Goal: Task Accomplishment & Management: Use online tool/utility

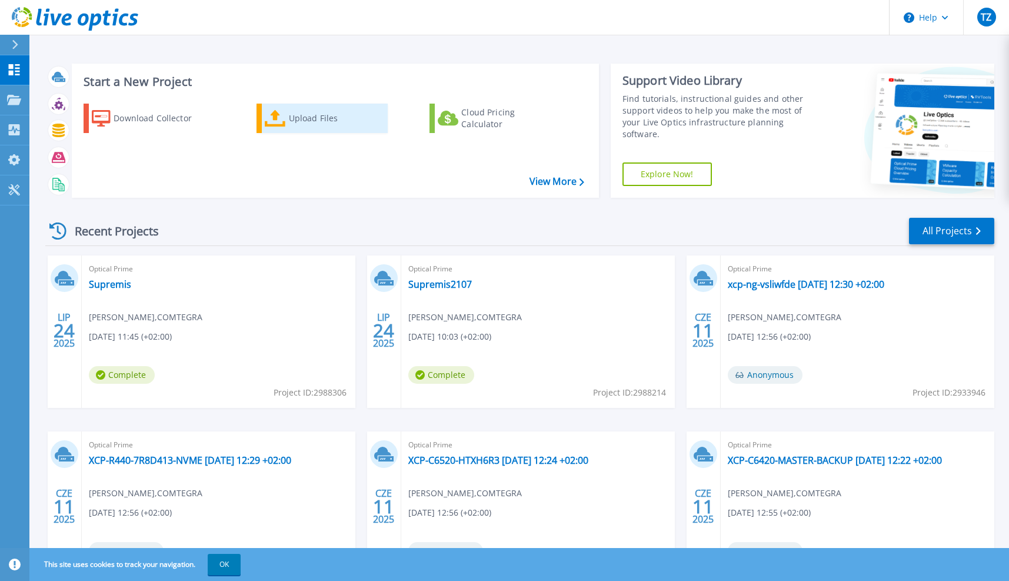
click at [292, 113] on div "Upload Files" at bounding box center [336, 118] width 94 height 24
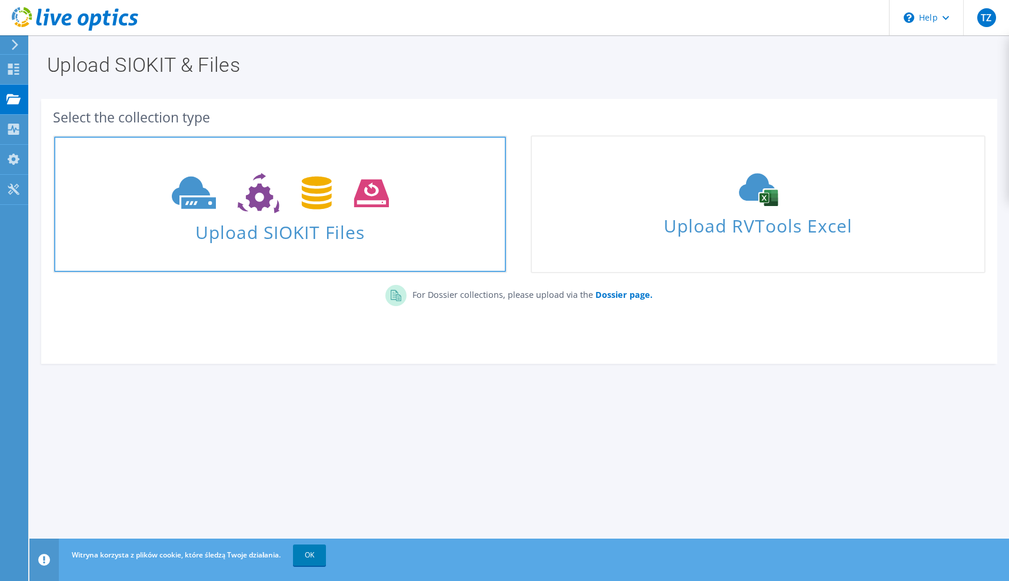
click at [329, 199] on use at bounding box center [280, 193] width 217 height 41
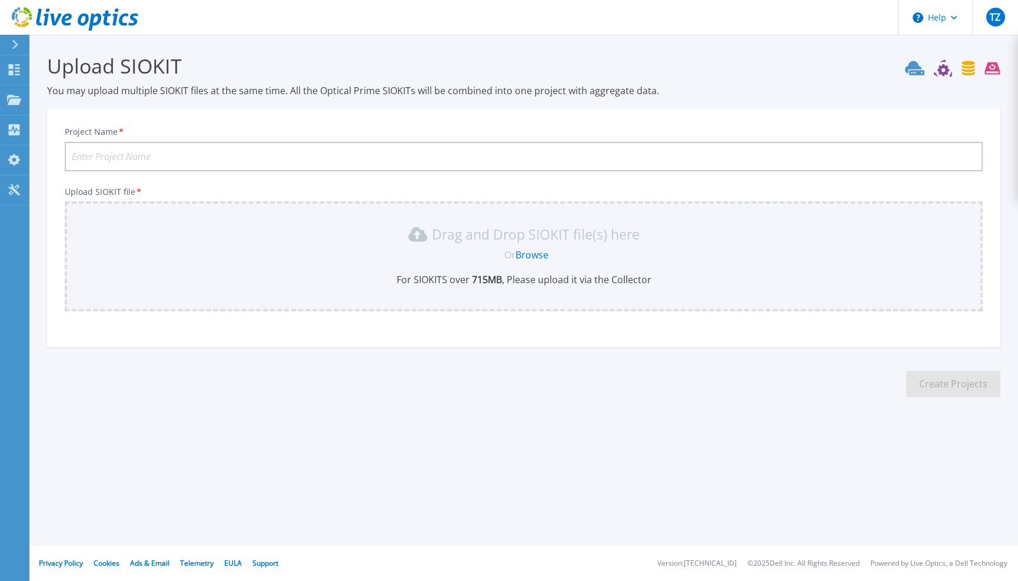
click at [224, 154] on input "Project Name *" at bounding box center [524, 156] width 918 height 29
type input "AMDkon"
click at [531, 248] on div "Drag and Drop SIOKIT file(s) here Or Browse For SIOKITS over 715 MB , Please up…" at bounding box center [524, 255] width 904 height 61
click at [531, 251] on link "Browse" at bounding box center [531, 254] width 33 height 13
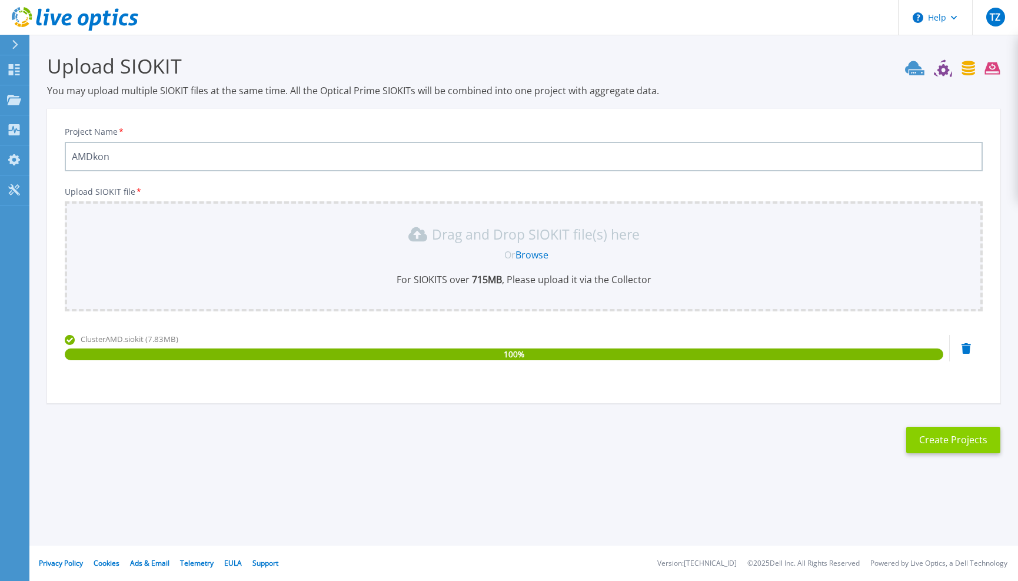
click at [929, 435] on button "Create Projects" at bounding box center [953, 440] width 94 height 26
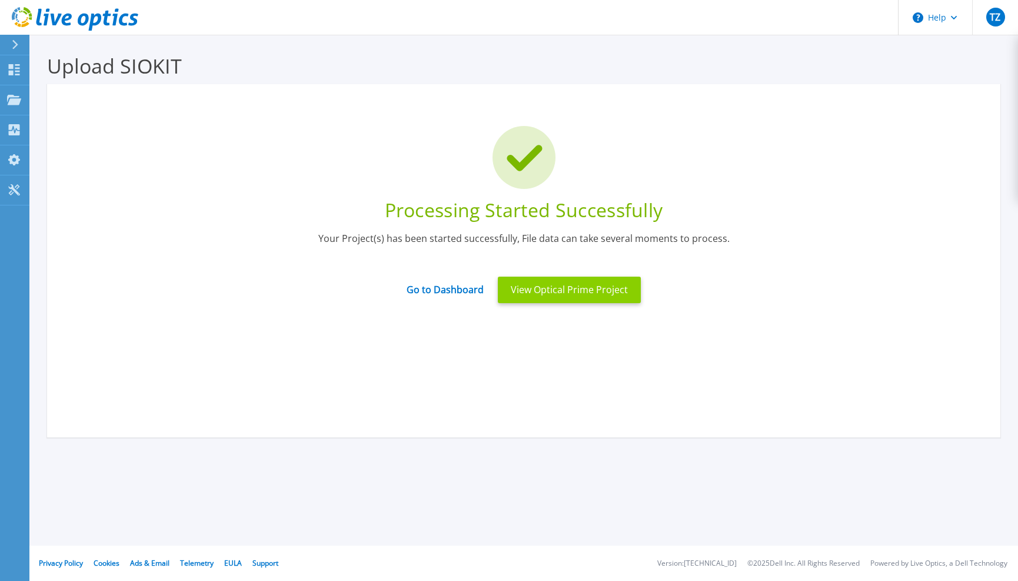
click at [541, 293] on button "View Optical Prime Project" at bounding box center [569, 290] width 143 height 26
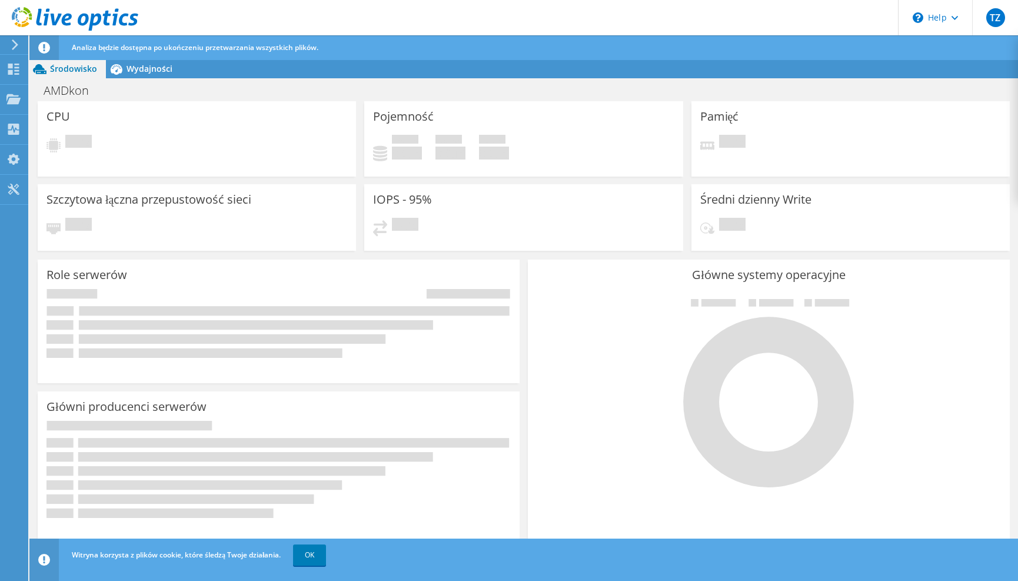
click at [15, 49] on icon at bounding box center [15, 44] width 9 height 11
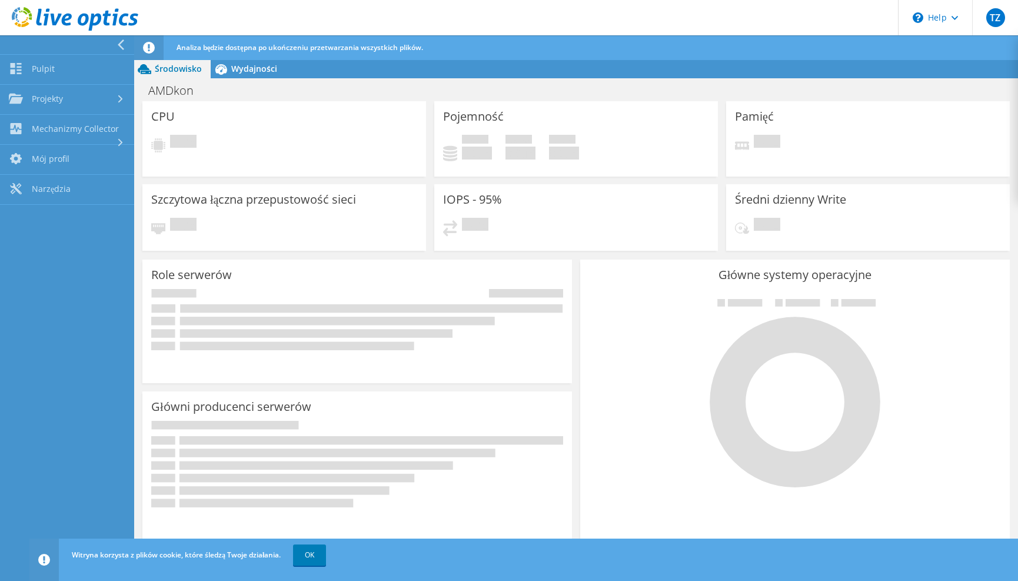
click at [122, 49] on icon at bounding box center [120, 44] width 9 height 11
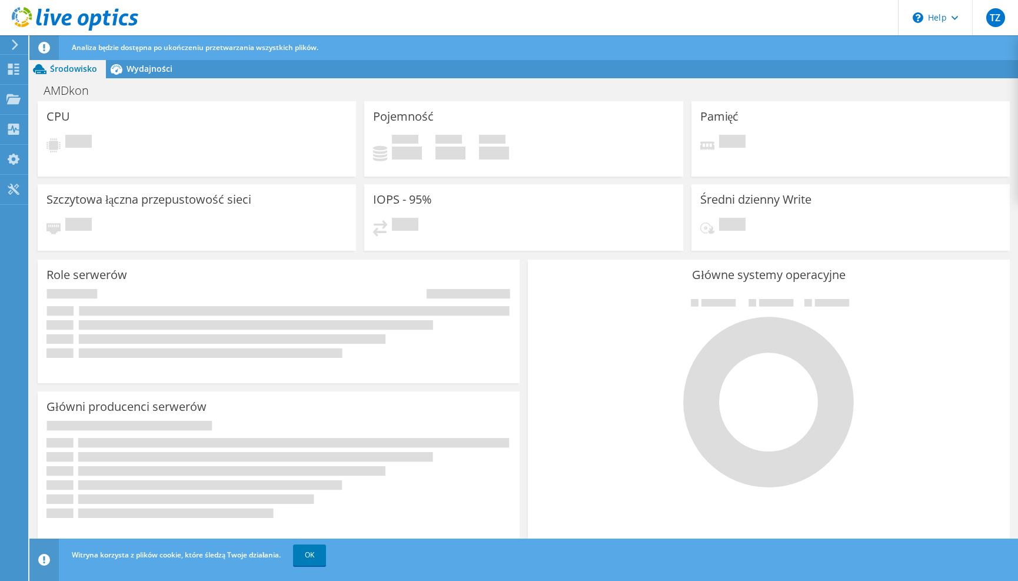
click at [13, 48] on use at bounding box center [15, 44] width 6 height 11
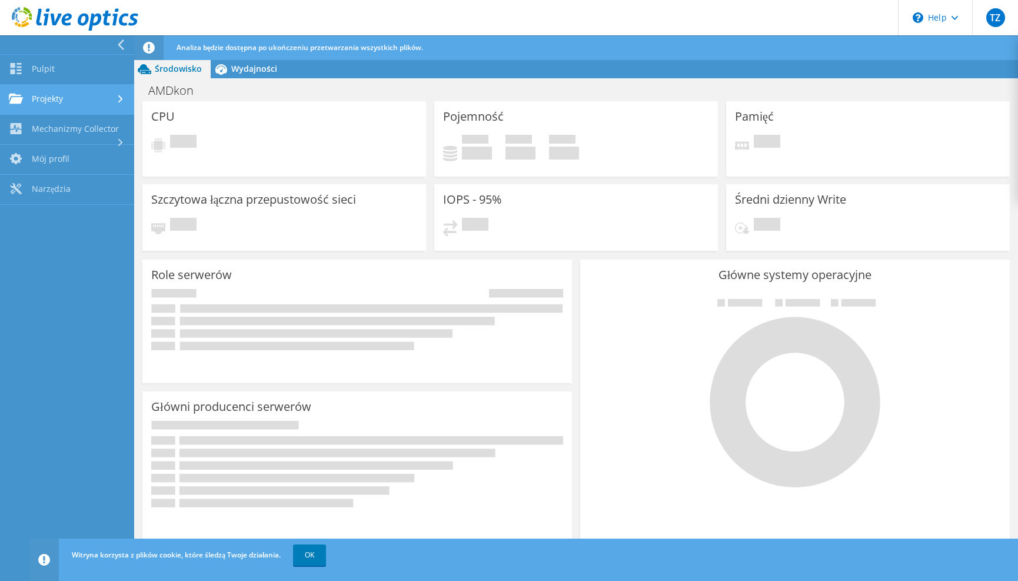
click at [78, 104] on link "Projekty" at bounding box center [67, 100] width 134 height 30
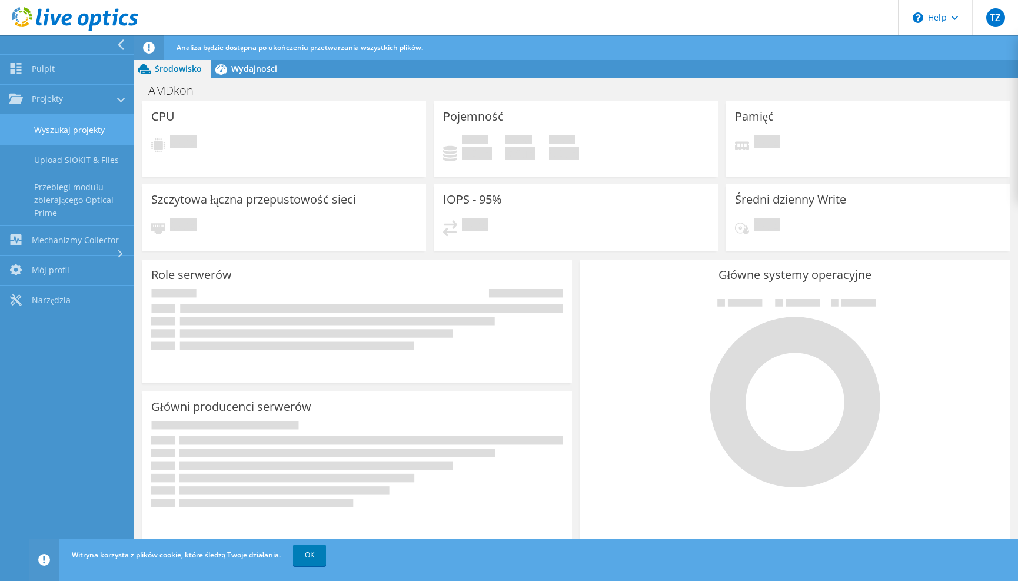
click at [87, 125] on link "Wyszukaj projekty" at bounding box center [67, 130] width 134 height 30
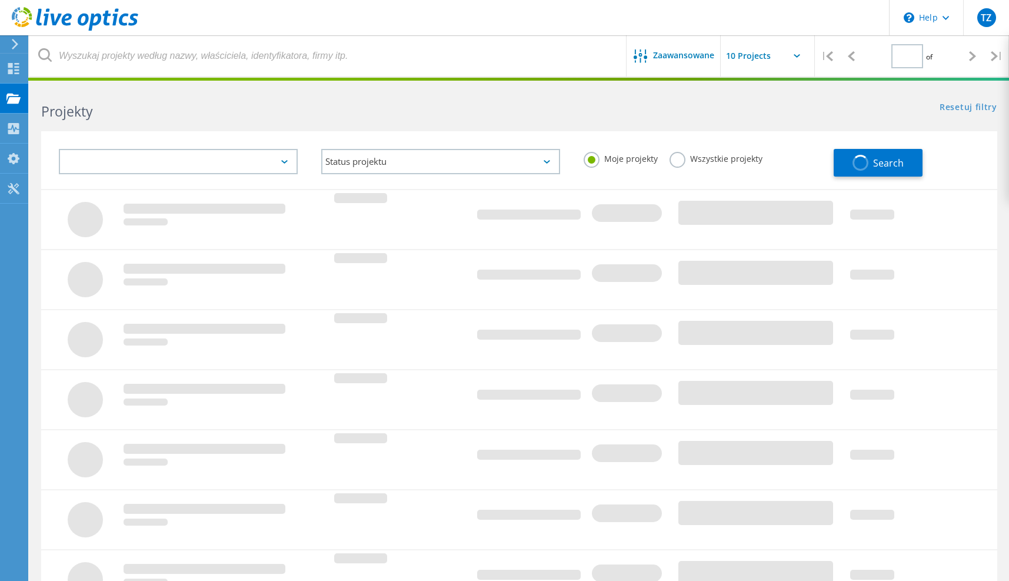
type input "1"
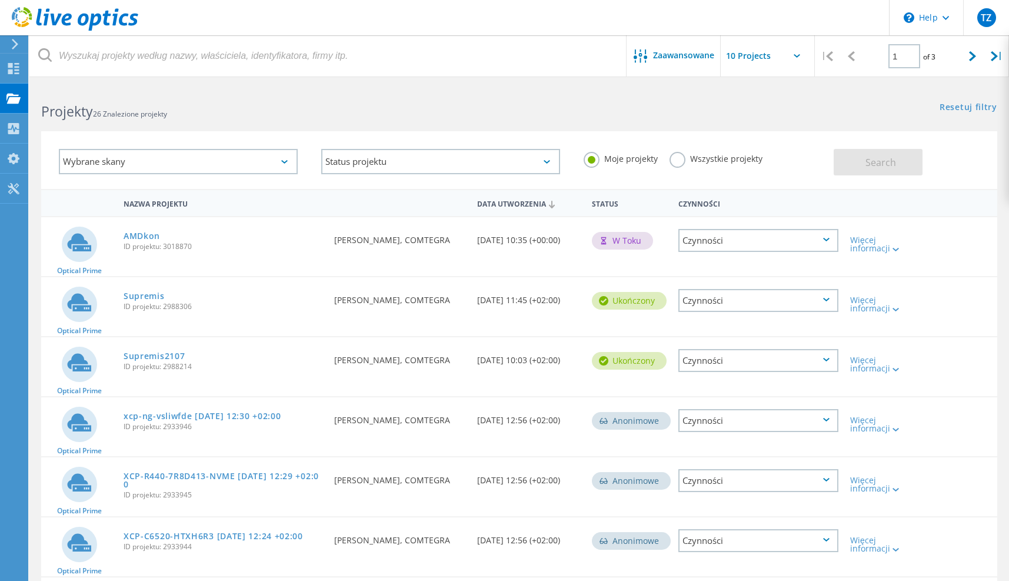
click at [245, 158] on div "Wybrane skany" at bounding box center [178, 161] width 239 height 25
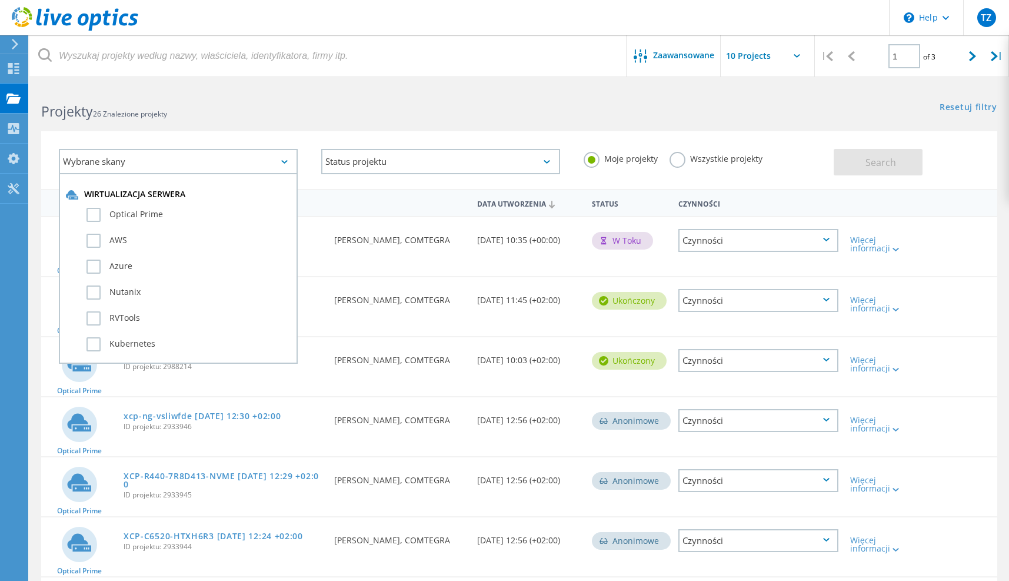
click at [245, 158] on div "Wybrane skany" at bounding box center [178, 161] width 239 height 25
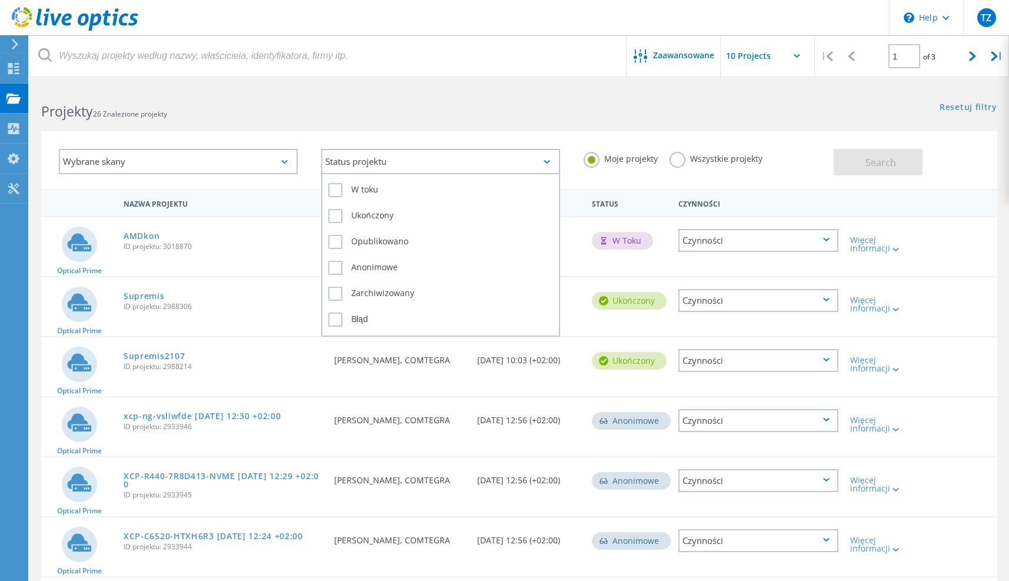
click at [379, 163] on div "Status projektu" at bounding box center [440, 161] width 239 height 25
click at [371, 193] on label "W toku" at bounding box center [440, 190] width 225 height 14
click at [0, 0] on input "W toku" at bounding box center [0, 0] width 0 height 0
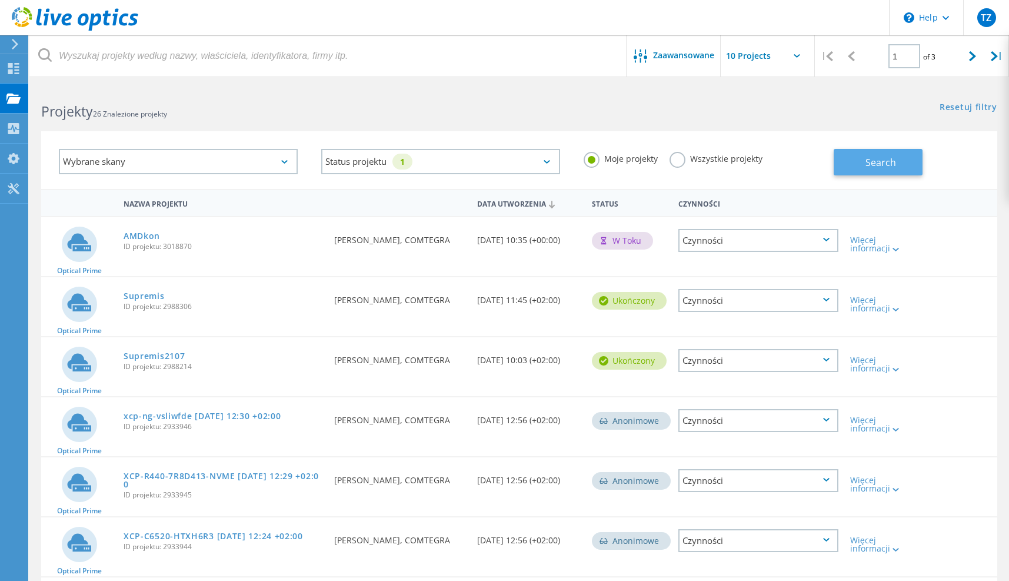
click at [892, 174] on button "Search" at bounding box center [878, 162] width 89 height 26
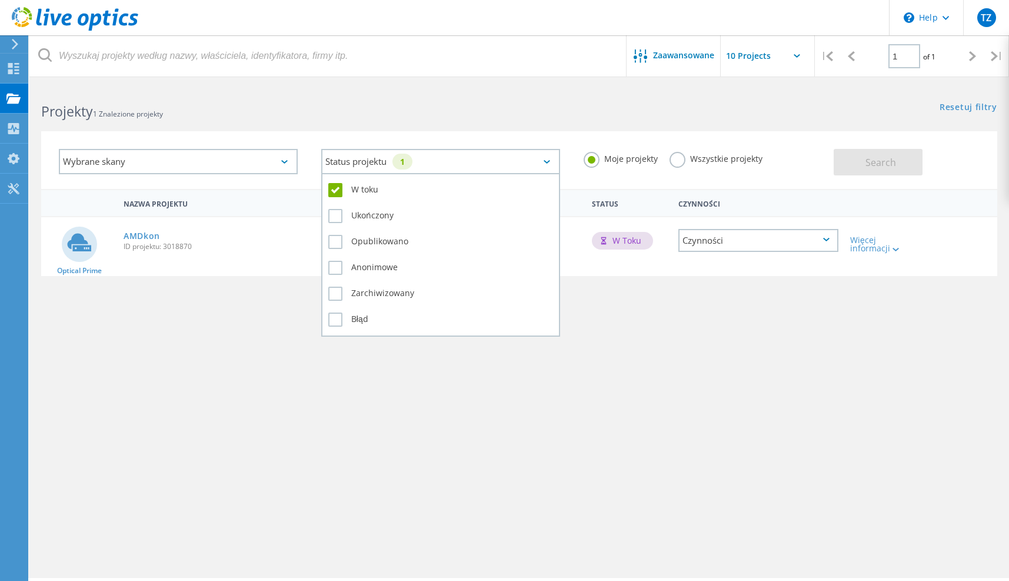
click at [480, 169] on div "Status projektu 1" at bounding box center [440, 161] width 239 height 25
click at [401, 199] on div "W toku" at bounding box center [440, 193] width 225 height 26
click at [365, 188] on label "W toku" at bounding box center [440, 190] width 225 height 14
click at [0, 0] on input "W toku" at bounding box center [0, 0] width 0 height 0
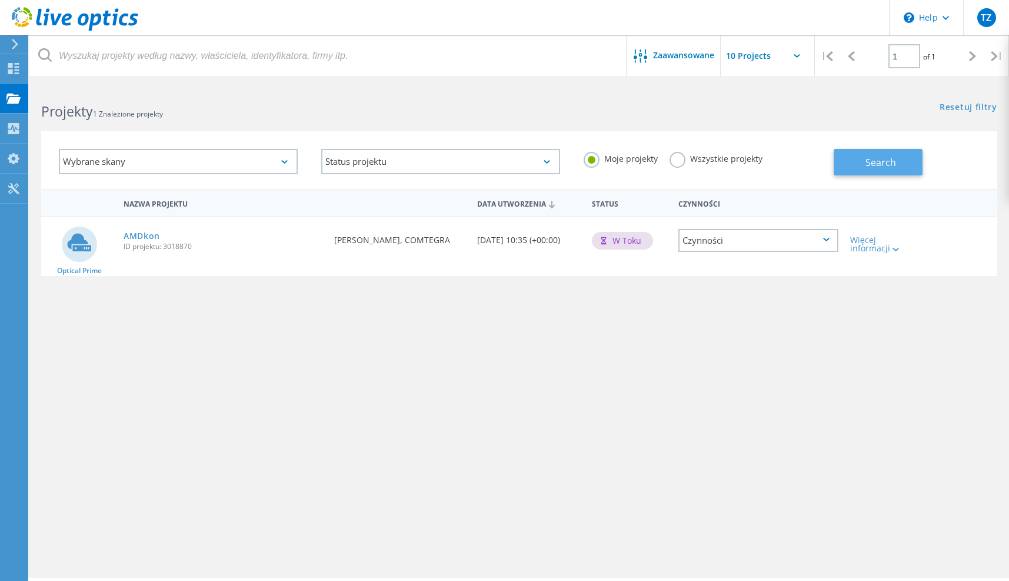
click at [890, 159] on span "Search" at bounding box center [880, 162] width 31 height 13
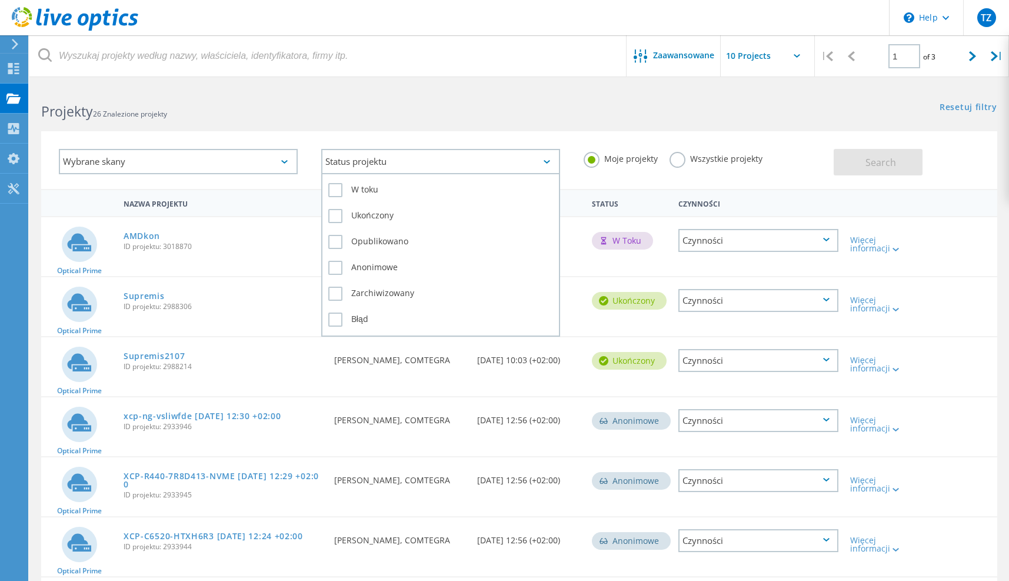
click at [370, 161] on div "Status projektu" at bounding box center [440, 161] width 239 height 25
click at [361, 186] on label "W toku" at bounding box center [440, 190] width 225 height 14
click at [0, 0] on input "W toku" at bounding box center [0, 0] width 0 height 0
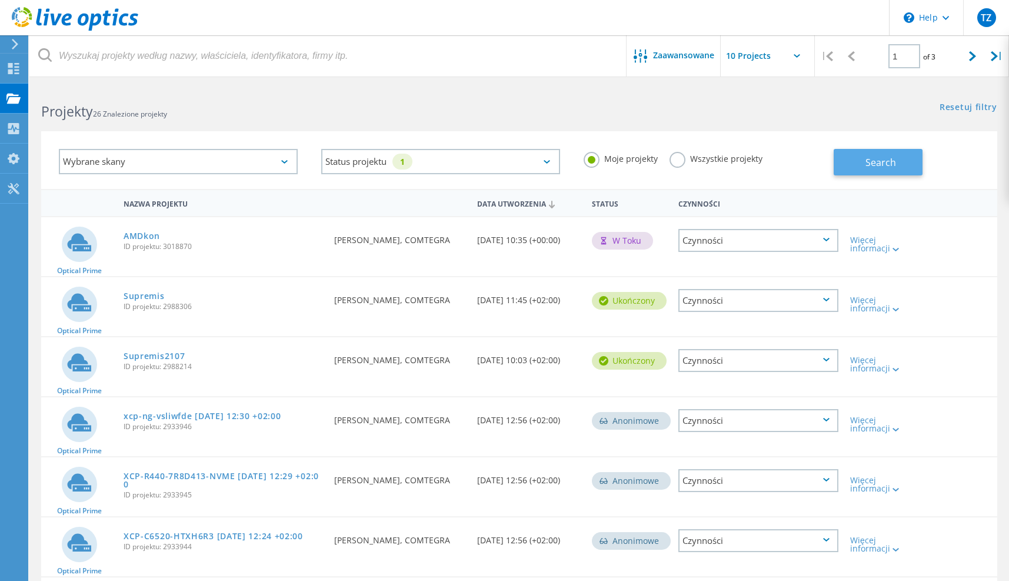
click at [860, 168] on button "Search" at bounding box center [878, 162] width 89 height 26
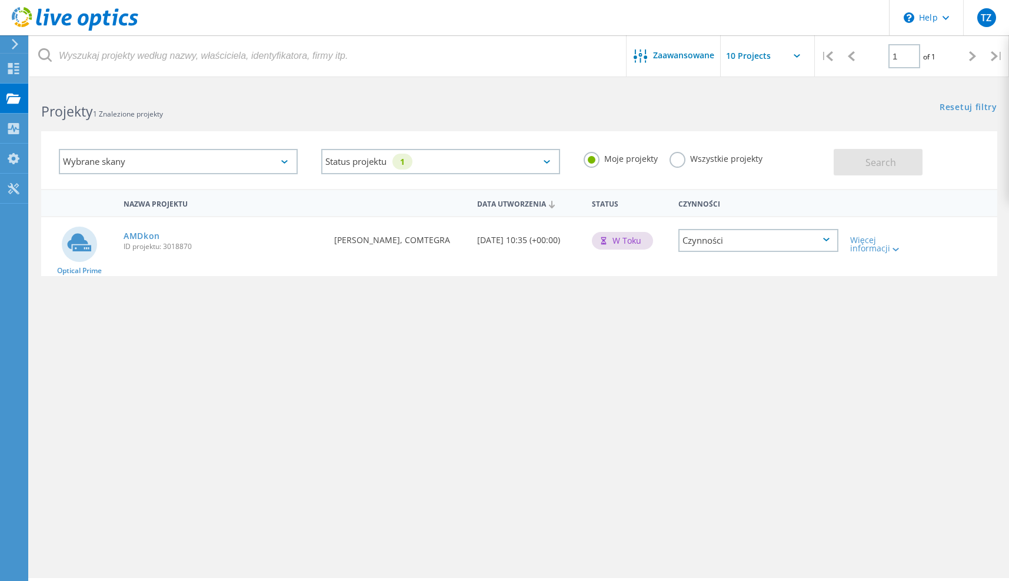
click at [821, 245] on div "Czynności" at bounding box center [758, 240] width 161 height 23
click at [924, 191] on div "Nazwa projektu Data utworzenia Status Czynności" at bounding box center [519, 202] width 956 height 27
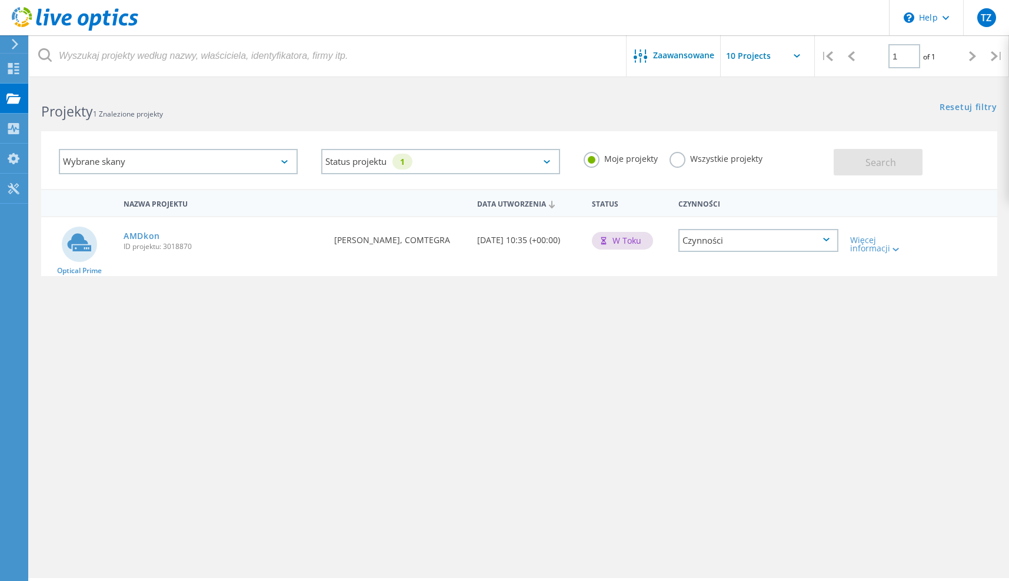
click at [924, 191] on div "Nazwa projektu Data utworzenia Status Czynności" at bounding box center [519, 202] width 956 height 27
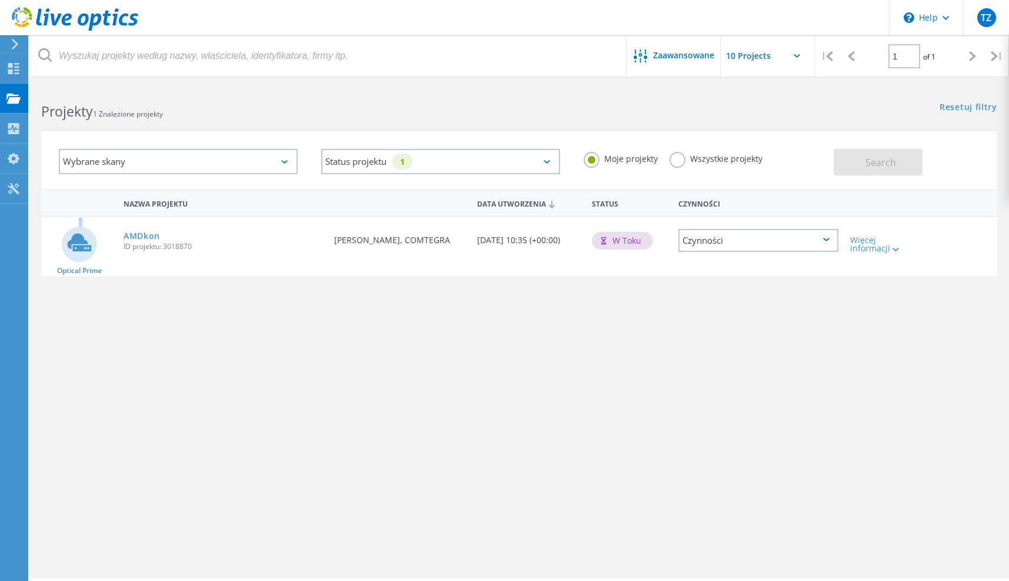
click at [924, 191] on div "Nazwa projektu Data utworzenia Status Czynności" at bounding box center [519, 202] width 956 height 27
click at [717, 156] on label "Wszystkie projekty" at bounding box center [716, 157] width 93 height 11
click at [0, 0] on input "Wszystkie projekty" at bounding box center [0, 0] width 0 height 0
click at [885, 152] on button "Search" at bounding box center [878, 162] width 89 height 26
click at [653, 151] on div "Moje projekty Wszystkie projekty" at bounding box center [703, 159] width 262 height 44
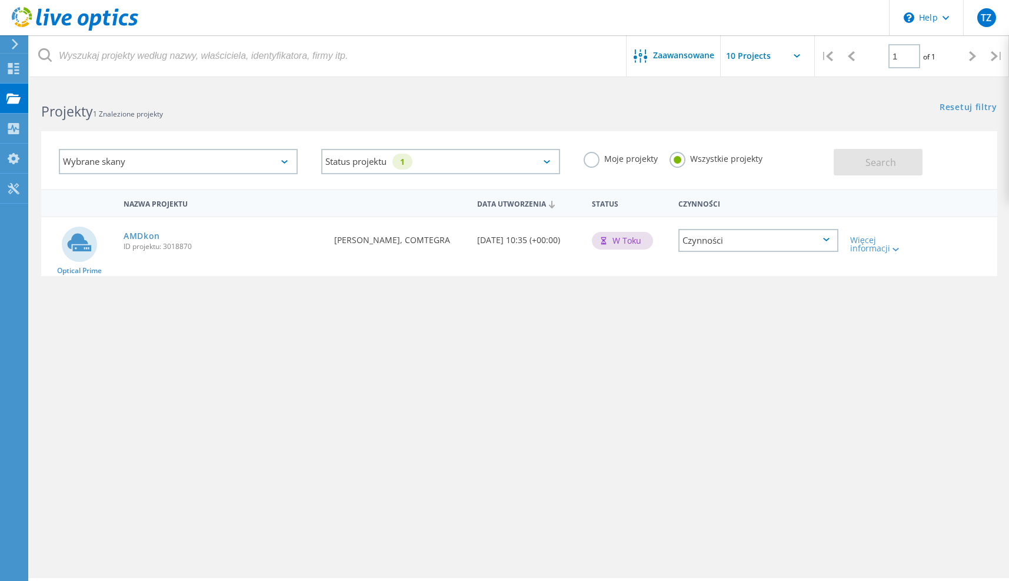
click at [625, 159] on label "Moje projekty" at bounding box center [621, 157] width 74 height 11
click at [0, 0] on input "Moje projekty" at bounding box center [0, 0] width 0 height 0
click at [873, 151] on button "Search" at bounding box center [878, 162] width 89 height 26
click at [823, 116] on div "Wybrane skany Status projektu 1 W toku Ukończony Opublikowano Anonimowe Zarchiw…" at bounding box center [519, 152] width 980 height 72
drag, startPoint x: 896, startPoint y: 257, endPoint x: 894, endPoint y: 251, distance: 6.1
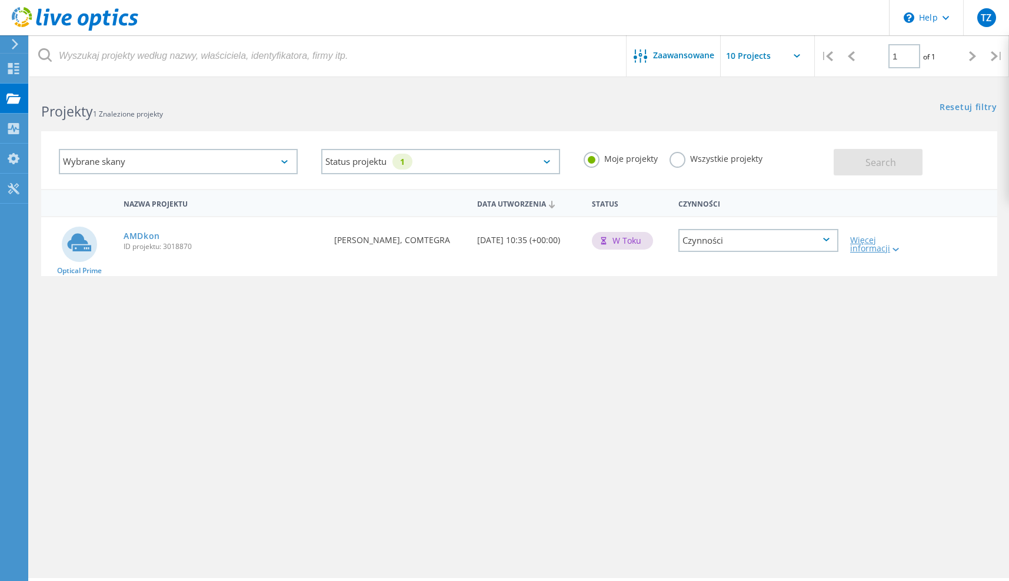
click at [894, 251] on div "Więcej informacji" at bounding box center [882, 240] width 76 height 47
click at [894, 251] on icon at bounding box center [896, 250] width 6 height 4
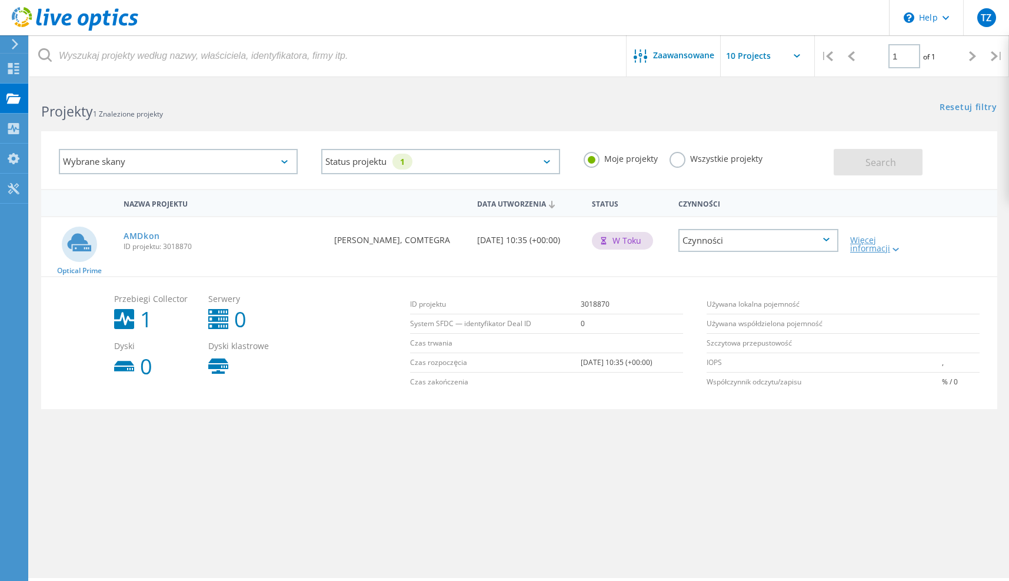
click at [894, 251] on icon at bounding box center [896, 250] width 6 height 4
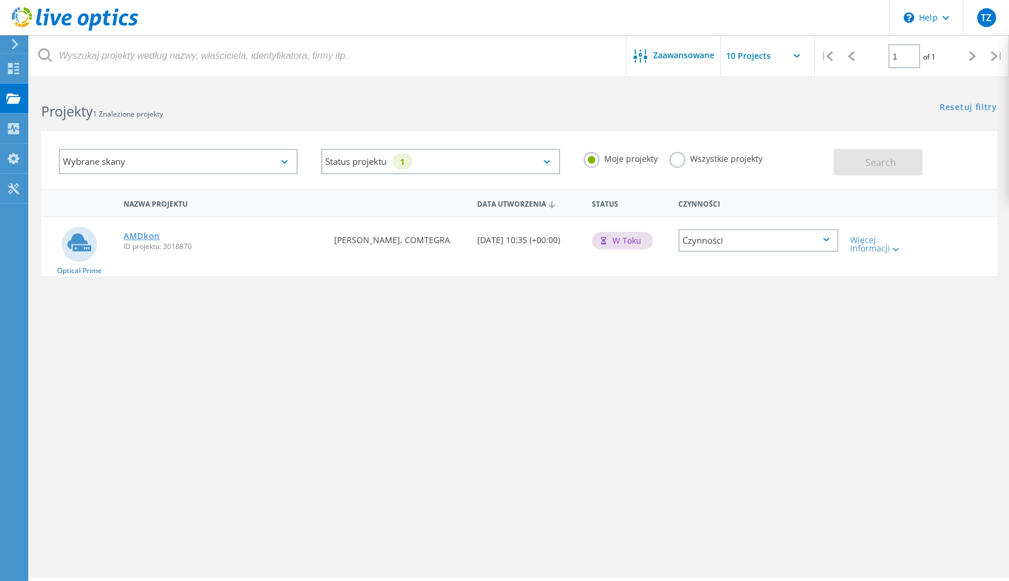
click at [133, 240] on link "AMDkon" at bounding box center [142, 236] width 36 height 8
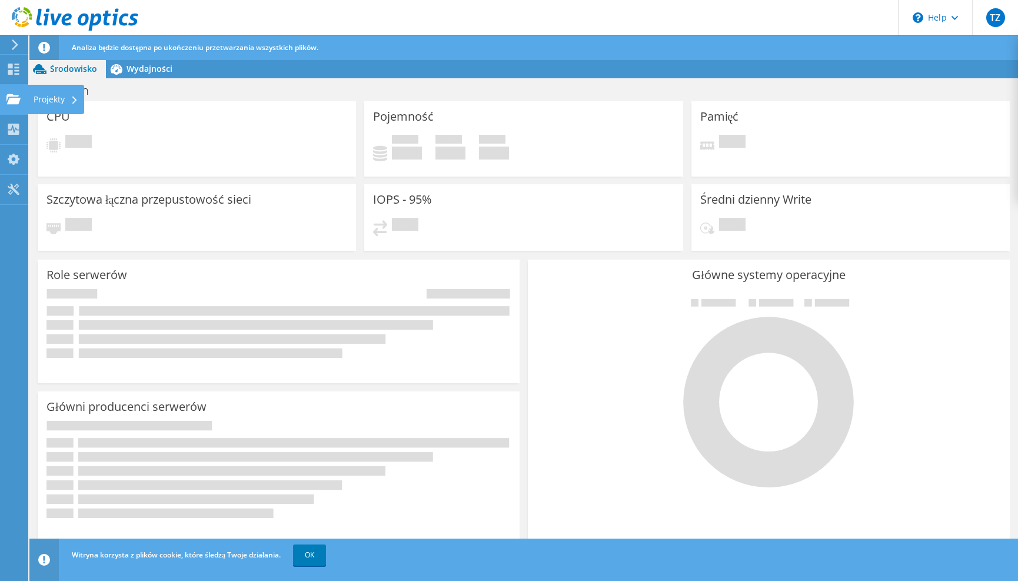
click at [15, 105] on div at bounding box center [13, 100] width 14 height 13
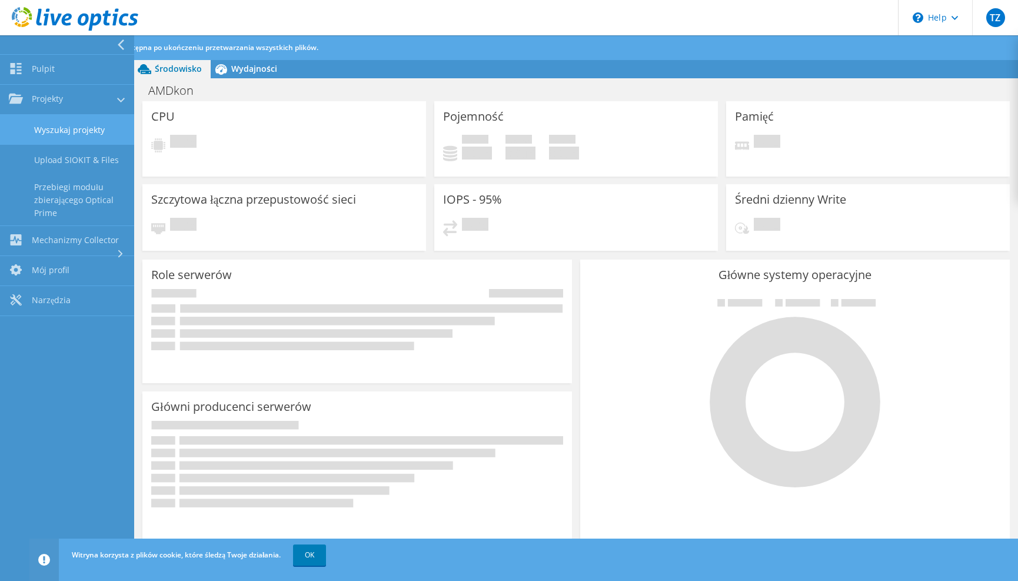
click at [42, 124] on link "Wyszukaj projekty" at bounding box center [67, 130] width 134 height 30
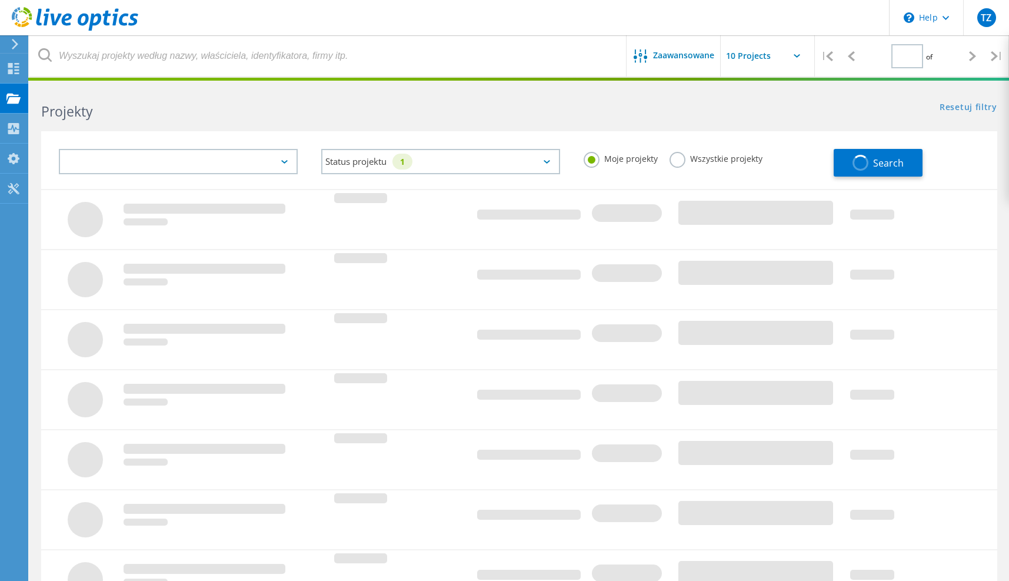
type input "1"
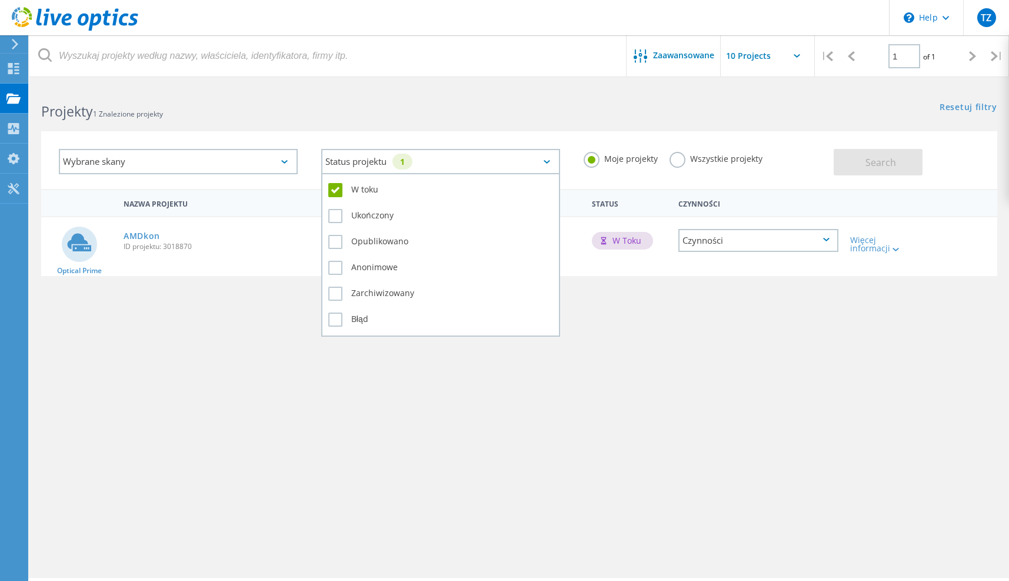
click at [541, 162] on div "Status projektu 1" at bounding box center [440, 161] width 239 height 25
click at [447, 189] on label "W toku" at bounding box center [440, 190] width 225 height 14
click at [0, 0] on input "W toku" at bounding box center [0, 0] width 0 height 0
click at [332, 194] on label "W toku" at bounding box center [440, 190] width 225 height 14
click at [0, 0] on input "W toku" at bounding box center [0, 0] width 0 height 0
